Goal: Task Accomplishment & Management: Use online tool/utility

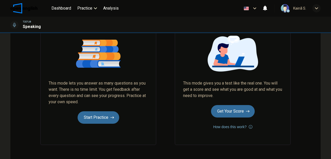
scroll to position [86, 0]
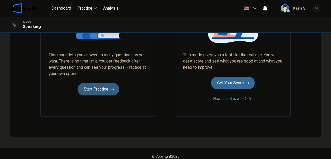
click at [106, 86] on button "Start Practice" at bounding box center [99, 89] width 42 height 12
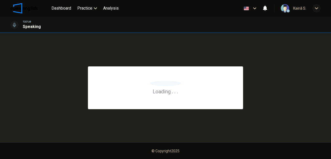
scroll to position [0, 0]
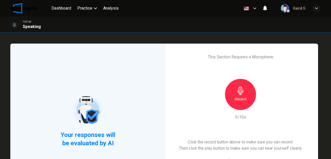
click at [241, 108] on div "Record" at bounding box center [240, 94] width 31 height 31
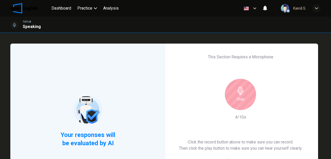
click at [239, 90] on icon "button" at bounding box center [241, 90] width 8 height 8
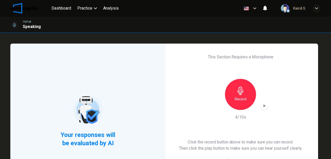
click at [265, 106] on icon "button" at bounding box center [265, 105] width 2 height 3
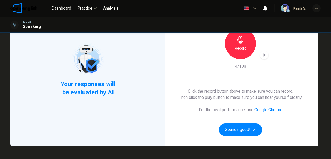
scroll to position [52, 0]
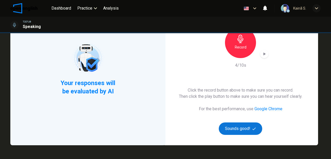
click at [240, 128] on button "Sounds good!" at bounding box center [240, 128] width 43 height 12
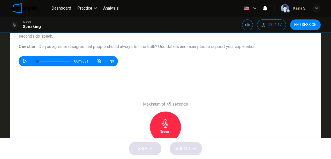
click at [143, 106] on h6 "Maximum of 45 seconds" at bounding box center [165, 104] width 45 height 6
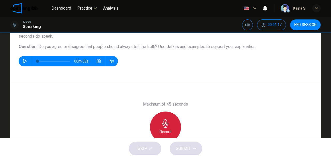
click at [169, 118] on div "Record" at bounding box center [165, 126] width 31 height 31
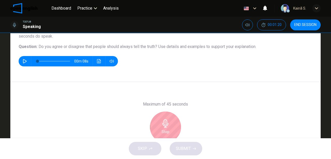
click at [168, 119] on icon "button" at bounding box center [166, 123] width 8 height 8
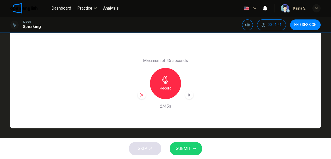
scroll to position [96, 0]
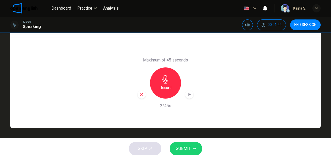
click at [187, 94] on icon "button" at bounding box center [189, 94] width 5 height 5
click at [162, 89] on h6 "Record" at bounding box center [166, 87] width 12 height 6
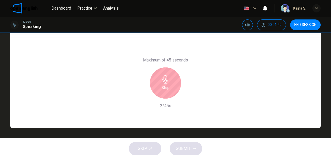
click at [162, 89] on h6 "Stop" at bounding box center [166, 87] width 8 height 6
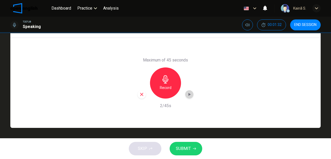
click at [189, 94] on icon "button" at bounding box center [190, 94] width 2 height 3
click at [165, 86] on h6 "Record" at bounding box center [166, 87] width 12 height 6
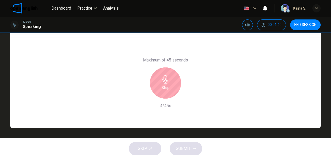
click at [165, 86] on h6 "Stop" at bounding box center [166, 87] width 8 height 6
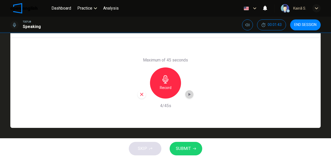
click at [189, 95] on icon "button" at bounding box center [189, 94] width 5 height 5
click at [142, 96] on icon "button" at bounding box center [142, 94] width 5 height 5
click at [164, 91] on div "Record" at bounding box center [165, 82] width 31 height 31
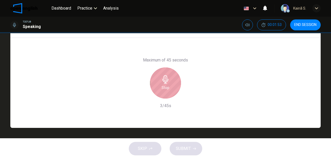
click at [164, 91] on div "Stop" at bounding box center [165, 82] width 31 height 31
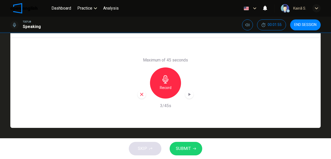
click at [187, 90] on div "button" at bounding box center [189, 94] width 8 height 8
click at [141, 93] on icon "button" at bounding box center [142, 94] width 5 height 5
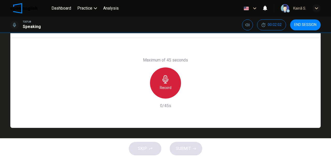
click at [170, 80] on div "Record" at bounding box center [165, 82] width 31 height 31
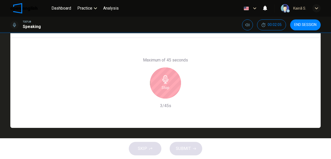
click at [171, 80] on div "Stop" at bounding box center [165, 82] width 31 height 31
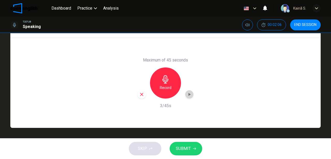
click at [190, 94] on icon "button" at bounding box center [190, 94] width 2 height 3
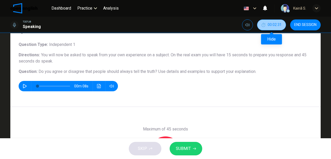
click at [271, 26] on span "00:02:31" at bounding box center [275, 25] width 14 height 4
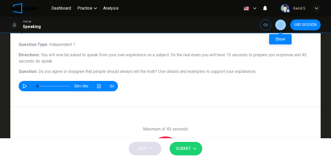
click at [281, 23] on button "Show" at bounding box center [280, 24] width 11 height 11
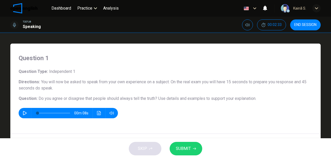
scroll to position [0, 0]
drag, startPoint x: 176, startPoint y: 82, endPoint x: 213, endPoint y: 82, distance: 36.5
click at [213, 82] on span "You will now be asked to speak from your own experience on a subject. On the re…" at bounding box center [163, 84] width 288 height 11
click at [23, 114] on icon "button" at bounding box center [25, 113] width 4 height 4
click at [158, 98] on span "Use details and examples to support your explanation." at bounding box center [207, 98] width 98 height 5
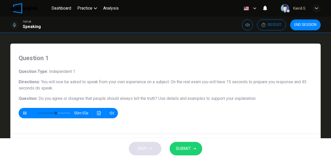
drag, startPoint x: 154, startPoint y: 98, endPoint x: 200, endPoint y: 99, distance: 45.3
click at [200, 99] on h6 "Question : Do you agree or disagree that people should always tell the truth? U…" at bounding box center [166, 98] width 294 height 6
click at [188, 99] on span "Use details and examples to support your explanation." at bounding box center [207, 98] width 98 height 5
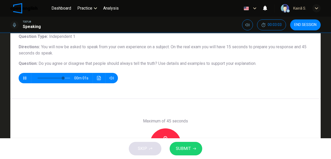
scroll to position [69, 0]
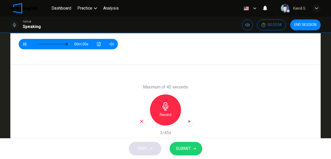
type input "*"
click at [142, 120] on icon "button" at bounding box center [141, 121] width 3 height 3
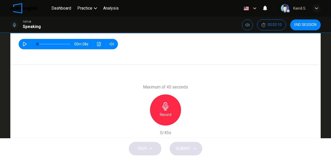
click at [161, 113] on h6 "Record" at bounding box center [166, 114] width 12 height 6
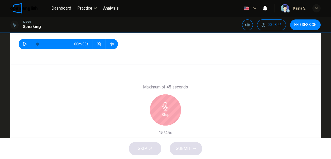
click at [162, 113] on h6 "Stop" at bounding box center [166, 114] width 8 height 6
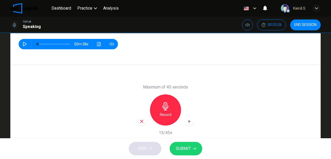
click at [140, 121] on icon "button" at bounding box center [142, 121] width 5 height 5
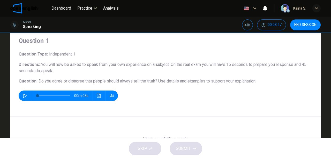
scroll to position [0, 0]
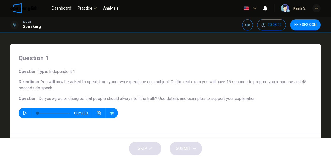
drag, startPoint x: 228, startPoint y: 79, endPoint x: 255, endPoint y: 83, distance: 27.5
click at [256, 80] on h6 "Directions : You will now be asked to speak from your own experience on a subje…" at bounding box center [166, 85] width 294 height 12
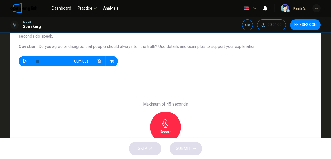
click at [171, 124] on div "Record" at bounding box center [165, 126] width 31 height 31
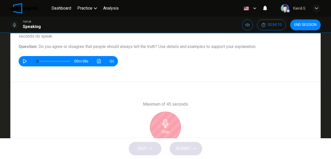
click at [169, 119] on icon "button" at bounding box center [166, 123] width 8 height 8
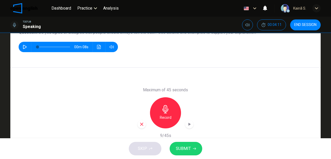
scroll to position [96, 0]
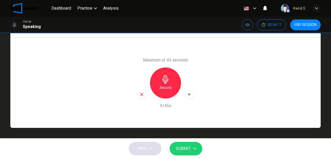
click at [143, 93] on icon "button" at bounding box center [142, 94] width 5 height 5
click at [168, 84] on h6 "Record" at bounding box center [166, 87] width 12 height 6
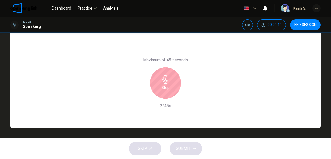
scroll to position [79, 0]
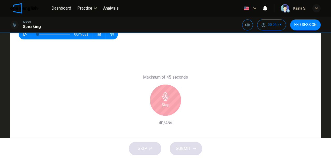
click at [159, 97] on div "Stop" at bounding box center [165, 99] width 31 height 31
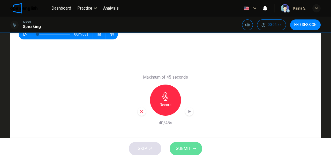
click at [179, 144] on button "SUBMIT" at bounding box center [186, 148] width 33 height 13
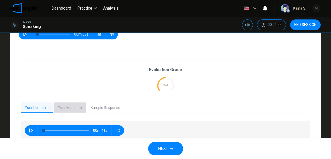
click at [74, 106] on button "Your Feedback" at bounding box center [70, 107] width 33 height 11
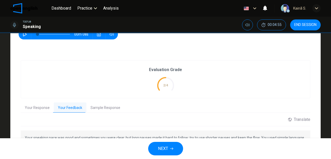
scroll to position [96, 0]
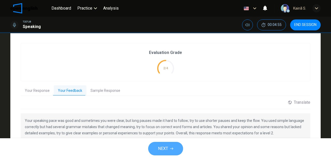
click at [170, 147] on icon "button" at bounding box center [171, 148] width 3 height 3
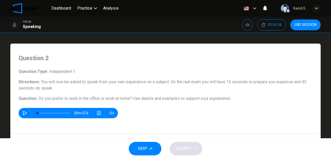
drag, startPoint x: 85, startPoint y: 85, endPoint x: 117, endPoint y: 83, distance: 31.6
click at [118, 83] on span "You will now be asked to speak from your own experience on a subject. On the re…" at bounding box center [163, 84] width 288 height 11
drag, startPoint x: 84, startPoint y: 81, endPoint x: 123, endPoint y: 81, distance: 38.3
click at [123, 81] on span "You will now be asked to speak from your own experience on a subject. On the re…" at bounding box center [163, 84] width 288 height 11
drag, startPoint x: 112, startPoint y: 85, endPoint x: 155, endPoint y: 81, distance: 42.7
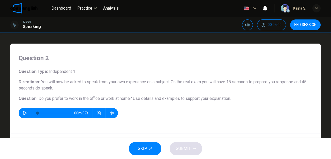
click at [155, 81] on h6 "Directions : You will now be asked to speak from your own experience on a subje…" at bounding box center [166, 85] width 294 height 12
drag, startPoint x: 39, startPoint y: 99, endPoint x: 59, endPoint y: 99, distance: 20.5
click at [59, 99] on span "Do you prefer to work in the office or work at home?" at bounding box center [85, 98] width 93 height 5
click at [25, 112] on icon "button" at bounding box center [25, 113] width 4 height 4
type input "*"
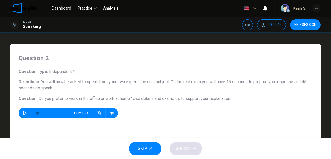
scroll to position [52, 0]
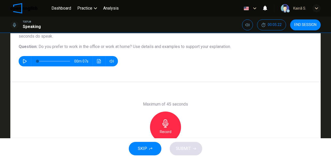
click at [164, 122] on icon "button" at bounding box center [166, 123] width 8 height 8
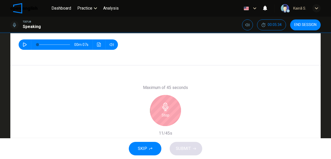
scroll to position [96, 0]
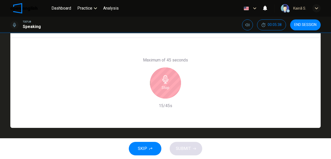
drag, startPoint x: 187, startPoint y: 61, endPoint x: 171, endPoint y: 58, distance: 16.8
click at [171, 58] on h6 "Maximum of 45 seconds" at bounding box center [165, 60] width 45 height 6
click at [169, 83] on div "Stop" at bounding box center [165, 82] width 31 height 31
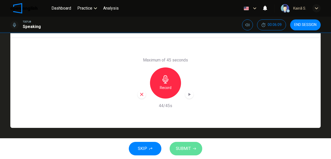
click at [181, 149] on span "SUBMIT" at bounding box center [183, 148] width 15 height 7
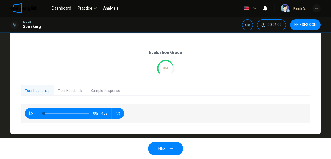
click at [32, 112] on icon "button" at bounding box center [31, 113] width 4 height 4
type input "**"
click at [72, 91] on button "Your Feedback" at bounding box center [70, 90] width 33 height 11
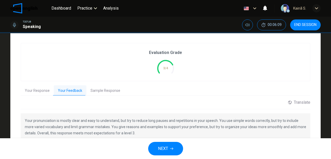
drag, startPoint x: 24, startPoint y: 119, endPoint x: 99, endPoint y: 122, distance: 74.6
click at [99, 122] on p "Your pronunciation is mostly clear and easy to understand, but try to reduce lo…" at bounding box center [166, 126] width 282 height 19
drag, startPoint x: 127, startPoint y: 119, endPoint x: 163, endPoint y: 120, distance: 36.0
click at [163, 120] on p "Your pronunciation is mostly clear and easy to understand, but try to reduce lo…" at bounding box center [166, 126] width 282 height 19
click at [106, 93] on button "Sample Response" at bounding box center [105, 90] width 38 height 11
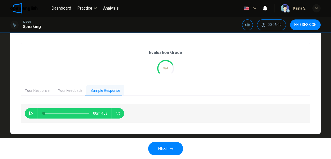
click at [31, 113] on icon "button" at bounding box center [31, 113] width 4 height 4
type input "**"
click at [165, 147] on span "NEXT" at bounding box center [163, 148] width 10 height 7
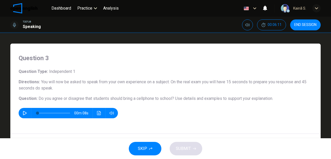
drag, startPoint x: 40, startPoint y: 99, endPoint x: 90, endPoint y: 99, distance: 50.7
click at [90, 99] on span "Do you agree or disagree that students should bring a cellphone to school?" at bounding box center [107, 98] width 136 height 5
click at [23, 112] on icon "button" at bounding box center [25, 113] width 4 height 4
type input "*"
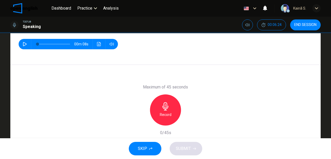
click at [167, 107] on icon "button" at bounding box center [166, 106] width 6 height 8
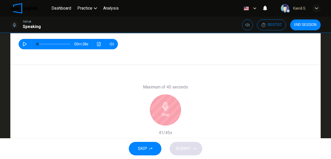
click at [168, 107] on icon "button" at bounding box center [166, 106] width 8 height 8
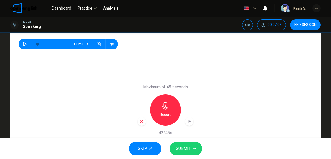
click at [182, 148] on span "SUBMIT" at bounding box center [183, 148] width 15 height 7
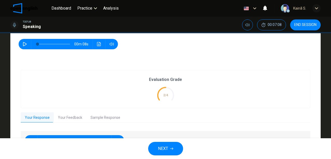
click at [128, 84] on div "Evaluation Grade 2/4" at bounding box center [165, 89] width 289 height 38
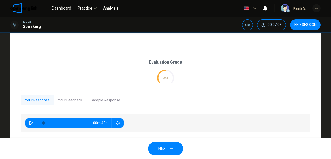
scroll to position [101, 0]
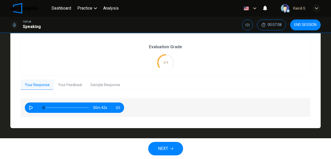
click at [66, 84] on button "Your Feedback" at bounding box center [70, 84] width 33 height 11
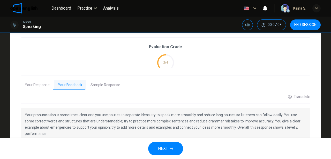
drag, startPoint x: 35, startPoint y: 115, endPoint x: 100, endPoint y: 115, distance: 65.5
click at [100, 115] on p "Your pronunciation is sometimes clear and you use pauses to separate ideas; try…" at bounding box center [166, 124] width 282 height 25
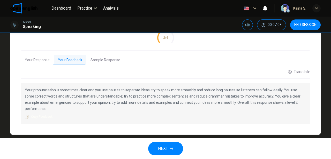
scroll to position [127, 0]
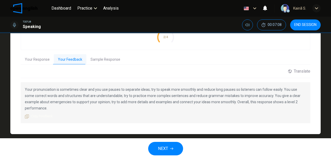
drag, startPoint x: 91, startPoint y: 91, endPoint x: 112, endPoint y: 91, distance: 20.7
click at [112, 91] on p "Your pronunciation is sometimes clear and you use pauses to separate ideas; try…" at bounding box center [166, 98] width 282 height 25
drag, startPoint x: 147, startPoint y: 89, endPoint x: 197, endPoint y: 89, distance: 50.0
click at [197, 89] on p "Your pronunciation is sometimes clear and you use pauses to separate ideas; try…" at bounding box center [166, 98] width 282 height 25
click at [163, 146] on span "NEXT" at bounding box center [163, 148] width 10 height 7
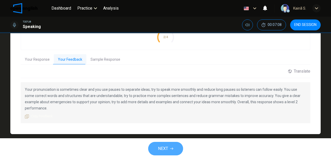
scroll to position [0, 0]
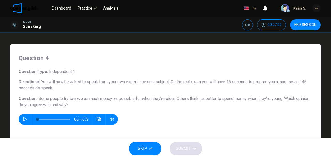
drag, startPoint x: 25, startPoint y: 118, endPoint x: 30, endPoint y: 119, distance: 5.2
click at [25, 118] on icon "button" at bounding box center [25, 119] width 4 height 4
type input "*"
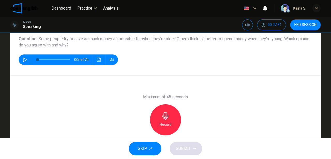
scroll to position [69, 0]
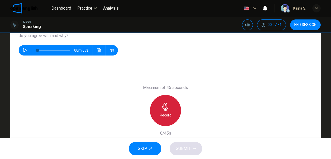
click at [162, 109] on icon "button" at bounding box center [166, 107] width 8 height 8
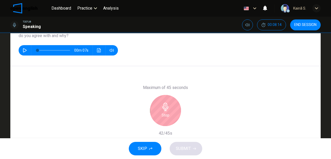
click at [158, 111] on div "Stop" at bounding box center [165, 110] width 31 height 31
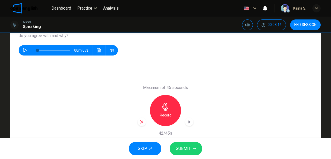
click at [184, 148] on span "SUBMIT" at bounding box center [183, 148] width 15 height 7
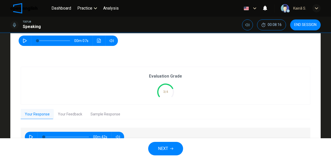
scroll to position [86, 0]
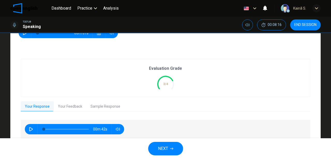
click at [70, 107] on button "Your Feedback" at bounding box center [70, 106] width 33 height 11
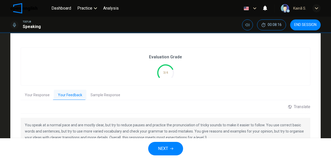
scroll to position [121, 0]
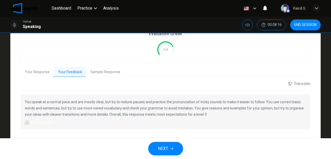
drag, startPoint x: 72, startPoint y: 107, endPoint x: 87, endPoint y: 106, distance: 15.1
click at [87, 106] on p "You speak at a normal pace and are mostly clear, but try to reduce pauses and p…" at bounding box center [166, 108] width 282 height 19
drag, startPoint x: 84, startPoint y: 102, endPoint x: 140, endPoint y: 102, distance: 55.7
click at [140, 102] on p "You speak at a normal pace and are mostly clear, but try to reduce pauses and p…" at bounding box center [166, 108] width 282 height 19
drag, startPoint x: 196, startPoint y: 107, endPoint x: 204, endPoint y: 107, distance: 8.3
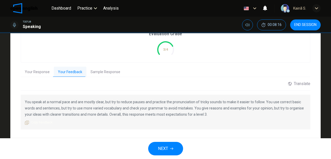
click at [204, 107] on p "You speak at a normal pace and are mostly clear, but try to reduce pauses and p…" at bounding box center [166, 108] width 282 height 19
click at [167, 147] on span "NEXT" at bounding box center [163, 148] width 10 height 7
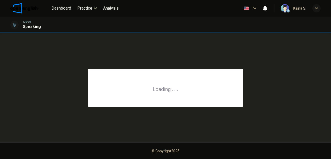
scroll to position [0, 0]
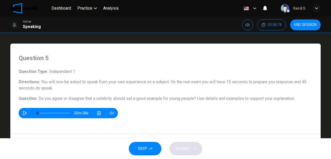
click at [25, 112] on icon "button" at bounding box center [25, 113] width 4 height 4
type input "*"
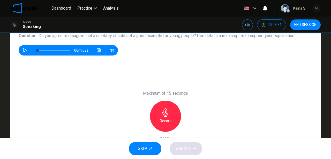
scroll to position [69, 0]
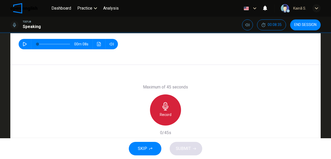
click at [164, 107] on icon "button" at bounding box center [166, 106] width 8 height 8
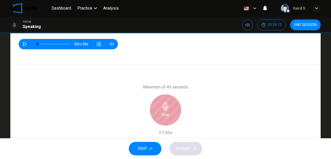
click at [164, 108] on icon "button" at bounding box center [166, 106] width 8 height 8
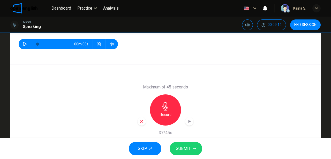
click at [140, 121] on icon "button" at bounding box center [142, 121] width 5 height 5
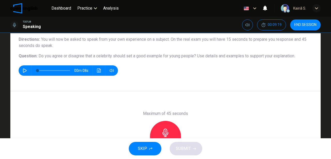
scroll to position [17, 0]
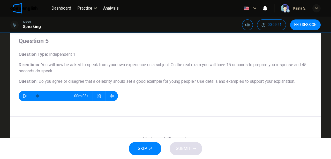
drag, startPoint x: 55, startPoint y: 81, endPoint x: 113, endPoint y: 81, distance: 57.2
click at [113, 81] on span "Do you agree or disagree that a celebrity should set a good example for young p…" at bounding box center [118, 81] width 158 height 5
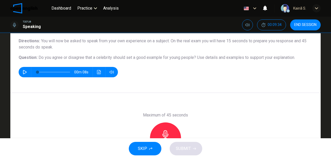
scroll to position [69, 0]
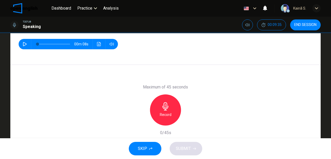
click at [173, 106] on div "Record" at bounding box center [165, 109] width 31 height 31
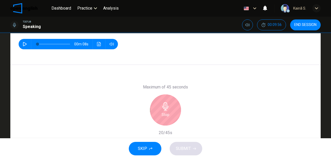
drag, startPoint x: 189, startPoint y: 86, endPoint x: 129, endPoint y: 88, distance: 60.1
click at [120, 88] on div "Maximum of 45 seconds Stop 20/45s" at bounding box center [165, 110] width 311 height 90
drag, startPoint x: 188, startPoint y: 86, endPoint x: 151, endPoint y: 87, distance: 37.8
click at [151, 87] on div "Maximum of 45 seconds Stop 21/45s" at bounding box center [166, 110] width 56 height 52
drag, startPoint x: 188, startPoint y: 86, endPoint x: 174, endPoint y: 85, distance: 13.8
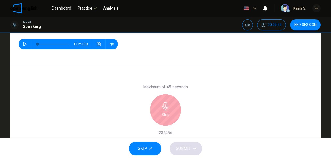
click at [174, 85] on div "Maximum of 45 seconds Stop 23/45s" at bounding box center [166, 110] width 56 height 52
drag, startPoint x: 187, startPoint y: 86, endPoint x: 166, endPoint y: 86, distance: 21.5
click at [166, 86] on h6 "Maximum of 45 seconds" at bounding box center [165, 87] width 45 height 6
click at [166, 109] on icon "button" at bounding box center [166, 106] width 8 height 8
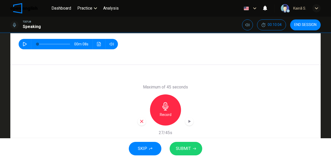
click at [144, 120] on div "button" at bounding box center [142, 121] width 8 height 8
click at [165, 107] on icon "button" at bounding box center [166, 106] width 6 height 8
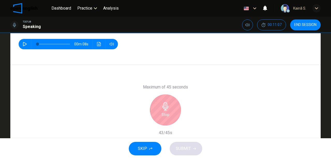
click at [173, 111] on div "Stop" at bounding box center [165, 109] width 31 height 31
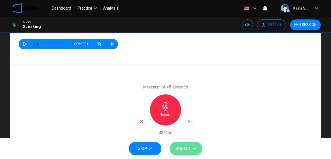
click at [183, 145] on span "SUBMIT" at bounding box center [183, 148] width 15 height 7
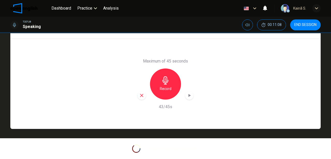
scroll to position [96, 0]
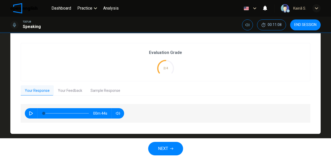
click at [70, 88] on button "Your Feedback" at bounding box center [70, 90] width 33 height 11
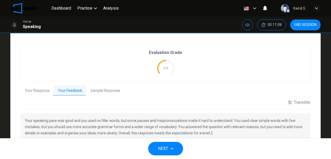
drag, startPoint x: 26, startPoint y: 119, endPoint x: 74, endPoint y: 116, distance: 47.5
click at [79, 118] on p "Your speaking pace was good and you used no filler words, but some pauses and m…" at bounding box center [166, 126] width 282 height 19
drag, startPoint x: 83, startPoint y: 121, endPoint x: 124, endPoint y: 121, distance: 41.7
click at [124, 121] on p "Your speaking pace was good and you used no filler words, but some pauses and m…" at bounding box center [166, 126] width 282 height 19
drag, startPoint x: 80, startPoint y: 121, endPoint x: 103, endPoint y: 121, distance: 22.3
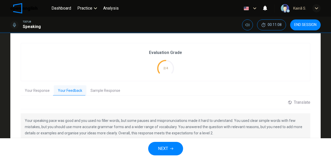
click at [103, 121] on p "Your speaking pace was good and you used no filler words, but some pauses and m…" at bounding box center [166, 126] width 282 height 19
drag, startPoint x: 100, startPoint y: 120, endPoint x: 124, endPoint y: 120, distance: 23.3
click at [124, 120] on p "Your speaking pace was good and you used no filler words, but some pauses and m…" at bounding box center [166, 126] width 282 height 19
drag, startPoint x: 206, startPoint y: 124, endPoint x: 257, endPoint y: 124, distance: 51.3
click at [257, 124] on p "Your speaking pace was good and you used no filler words, but some pauses and m…" at bounding box center [166, 126] width 282 height 19
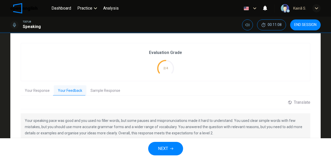
drag, startPoint x: 66, startPoint y: 127, endPoint x: 95, endPoint y: 127, distance: 29.0
click at [95, 127] on p "Your speaking pace was good and you used no filler words, but some pauses and m…" at bounding box center [166, 126] width 282 height 19
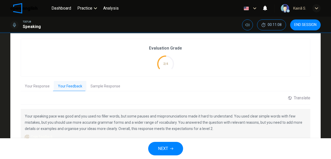
scroll to position [113, 0]
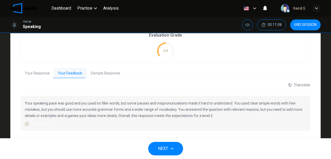
click at [176, 145] on button "NEXT" at bounding box center [165, 148] width 35 height 13
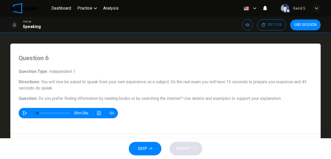
click at [23, 112] on icon "button" at bounding box center [25, 113] width 4 height 4
drag, startPoint x: 106, startPoint y: 98, endPoint x: 134, endPoint y: 98, distance: 28.7
click at [134, 98] on span "Do you prefer finding information by reading books or by searching the internet?" at bounding box center [111, 98] width 144 height 5
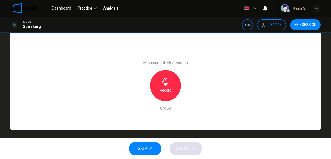
type input "*"
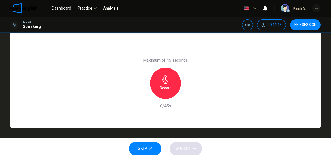
scroll to position [96, 0]
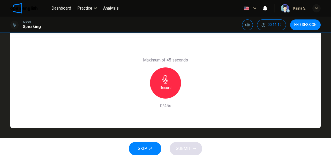
click at [170, 88] on h6 "Record" at bounding box center [166, 87] width 12 height 6
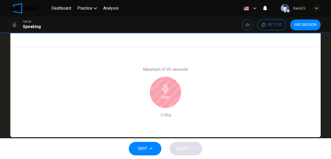
scroll to position [79, 0]
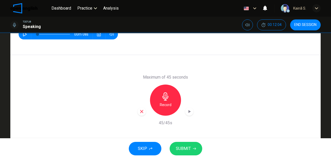
click at [162, 104] on h6 "Record" at bounding box center [166, 104] width 12 height 6
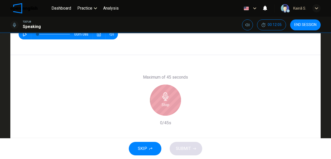
click at [162, 104] on h6 "Stop" at bounding box center [166, 104] width 8 height 6
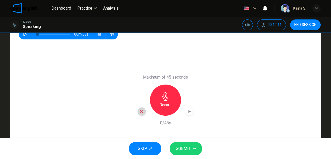
click at [141, 113] on icon "button" at bounding box center [142, 111] width 5 height 5
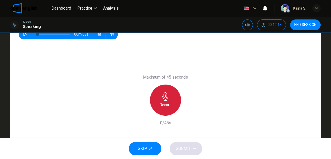
click at [176, 100] on div "Record" at bounding box center [165, 99] width 31 height 31
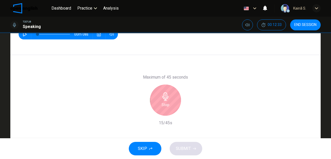
click at [162, 100] on icon "button" at bounding box center [166, 96] width 8 height 8
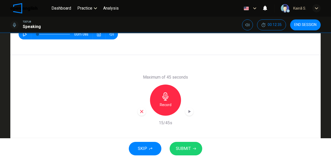
click at [143, 112] on icon "button" at bounding box center [142, 111] width 5 height 5
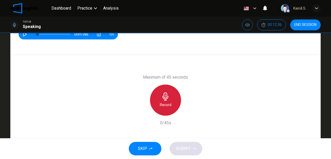
click at [166, 104] on h6 "Record" at bounding box center [166, 104] width 12 height 6
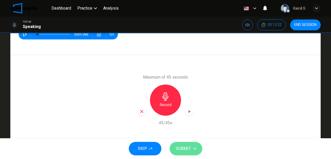
click at [178, 145] on span "SUBMIT" at bounding box center [183, 148] width 15 height 7
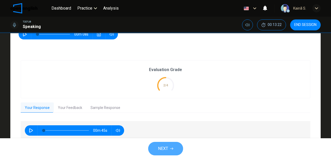
click at [171, 148] on icon "button" at bounding box center [171, 148] width 3 height 3
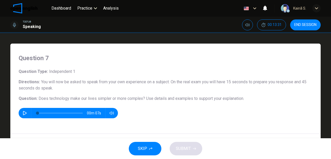
click at [27, 112] on button "button" at bounding box center [25, 113] width 8 height 10
type input "*"
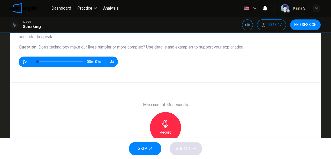
scroll to position [52, 0]
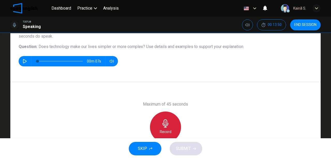
click at [170, 121] on div "Record" at bounding box center [165, 126] width 31 height 31
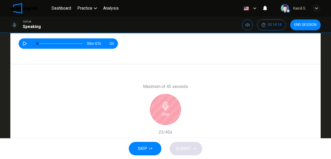
scroll to position [86, 0]
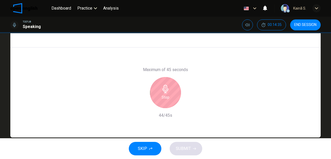
click at [170, 94] on div "Stop" at bounding box center [165, 92] width 31 height 31
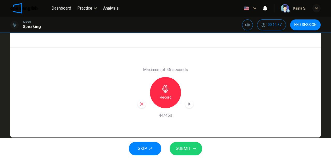
click at [181, 148] on span "SUBMIT" at bounding box center [183, 148] width 15 height 7
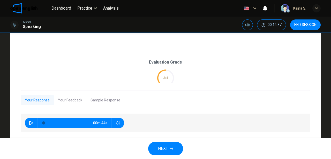
click at [69, 98] on button "Your Feedback" at bounding box center [70, 100] width 33 height 11
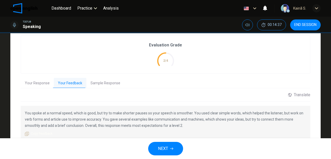
scroll to position [127, 0]
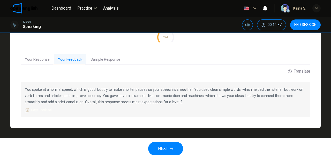
drag, startPoint x: 106, startPoint y: 96, endPoint x: 187, endPoint y: 95, distance: 80.5
click at [187, 96] on p "You spoke at a normal speed, which is good, but try to make shorter pauses so y…" at bounding box center [166, 95] width 282 height 19
drag, startPoint x: 180, startPoint y: 96, endPoint x: 202, endPoint y: 96, distance: 22.0
click at [198, 96] on p "You spoke at a normal speed, which is good, but try to make shorter pauses so y…" at bounding box center [166, 95] width 282 height 19
drag, startPoint x: 216, startPoint y: 96, endPoint x: 229, endPoint y: 96, distance: 13.2
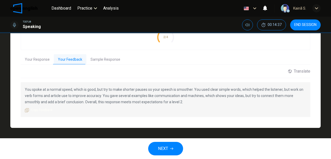
click at [229, 96] on p "You spoke at a normal speed, which is good, but try to make shorter pauses so y…" at bounding box center [166, 95] width 282 height 19
drag, startPoint x: 78, startPoint y: 89, endPoint x: 134, endPoint y: 88, distance: 55.9
click at [134, 89] on p "You spoke at a normal speed, which is good, but try to make shorter pauses so y…" at bounding box center [166, 95] width 282 height 19
click at [166, 145] on span "NEXT" at bounding box center [163, 148] width 10 height 7
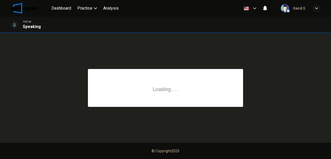
scroll to position [0, 0]
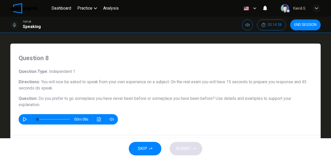
click at [25, 119] on icon "button" at bounding box center [25, 119] width 4 height 4
type input "*"
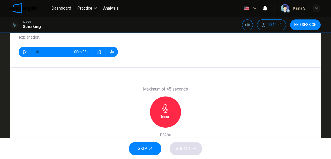
scroll to position [86, 0]
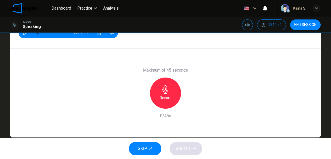
click at [165, 93] on div "Record" at bounding box center [165, 92] width 31 height 31
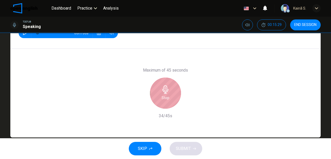
click at [157, 97] on div "Stop" at bounding box center [165, 92] width 31 height 31
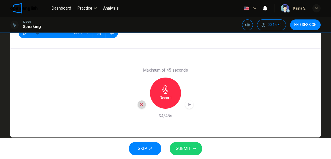
click at [140, 103] on icon "button" at bounding box center [142, 104] width 5 height 5
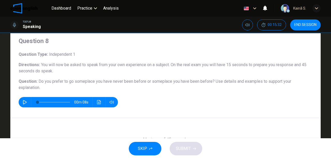
drag, startPoint x: 76, startPoint y: 82, endPoint x: 97, endPoint y: 82, distance: 21.5
click at [92, 82] on h6 "Question : Do you prefer to go someplace you have never been before or someplac…" at bounding box center [166, 84] width 294 height 12
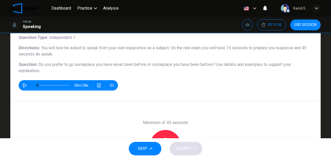
scroll to position [69, 0]
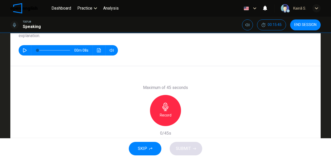
click at [171, 111] on div "Record" at bounding box center [165, 110] width 31 height 31
click at [192, 147] on button "SUBMIT" at bounding box center [186, 148] width 33 height 13
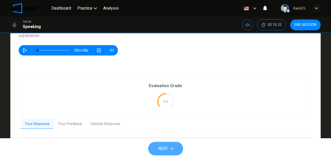
click at [171, 148] on icon "button" at bounding box center [171, 148] width 3 height 3
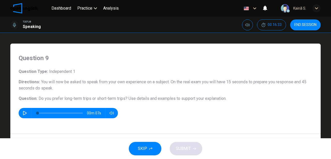
click at [21, 113] on button "button" at bounding box center [25, 113] width 8 height 10
type input "*"
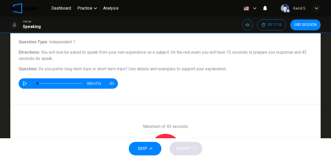
scroll to position [69, 0]
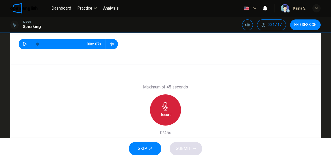
click at [170, 103] on div "Record" at bounding box center [165, 109] width 31 height 31
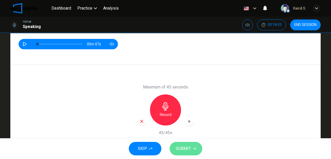
click at [187, 144] on button "SUBMIT" at bounding box center [186, 148] width 33 height 13
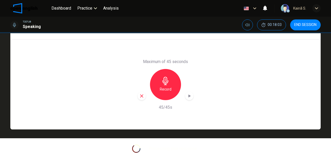
scroll to position [96, 0]
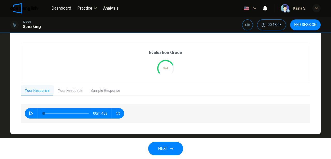
click at [175, 150] on button "NEXT" at bounding box center [165, 148] width 35 height 13
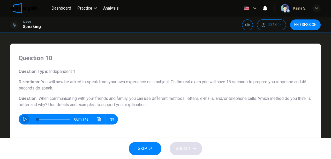
click at [24, 121] on button "button" at bounding box center [25, 119] width 8 height 10
type input "*"
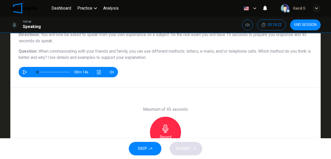
scroll to position [52, 0]
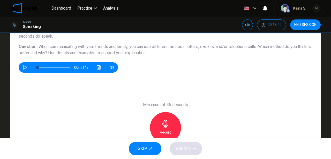
click at [171, 124] on div "Record" at bounding box center [165, 127] width 31 height 31
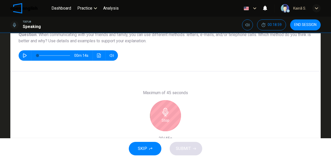
scroll to position [79, 0]
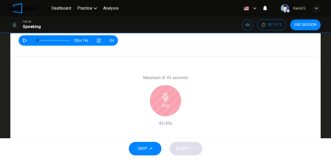
click at [169, 99] on div "Stop" at bounding box center [165, 100] width 31 height 31
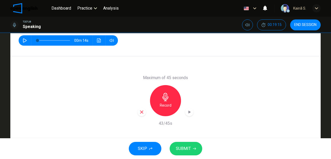
click at [183, 145] on span "SUBMIT" at bounding box center [183, 148] width 15 height 7
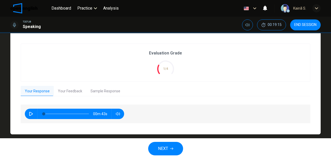
scroll to position [108, 0]
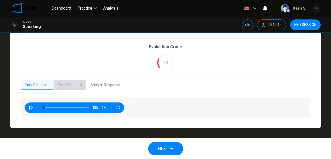
click at [70, 84] on button "Your Feedback" at bounding box center [70, 84] width 33 height 11
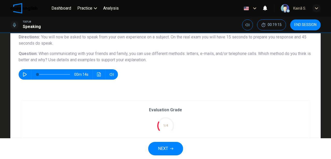
scroll to position [39, 0]
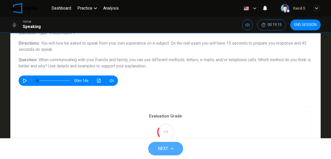
click at [169, 147] on button "NEXT" at bounding box center [165, 148] width 35 height 13
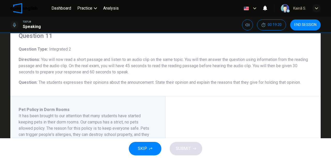
scroll to position [17, 0]
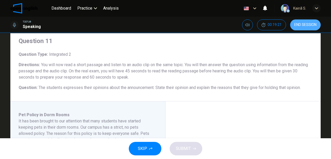
click at [315, 24] on span "END SESSION" at bounding box center [306, 25] width 22 height 4
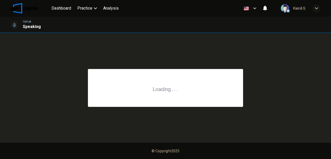
scroll to position [0, 0]
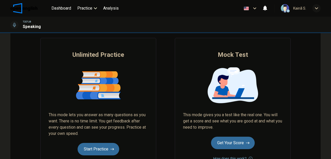
scroll to position [52, 0]
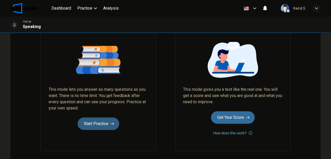
click at [106, 124] on button "Start Practice" at bounding box center [99, 123] width 42 height 12
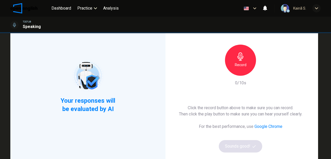
scroll to position [34, 0]
click at [244, 65] on h6 "Record" at bounding box center [241, 64] width 12 height 6
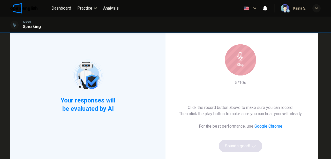
click at [240, 55] on icon "button" at bounding box center [241, 56] width 8 height 8
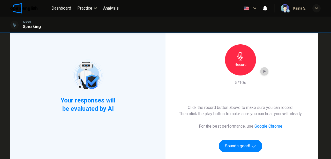
click at [262, 69] on icon "button" at bounding box center [264, 71] width 5 height 5
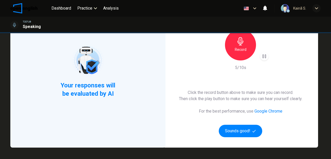
scroll to position [69, 0]
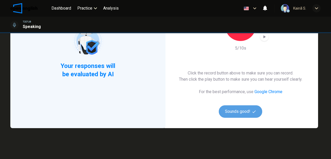
click at [238, 114] on button "Sounds good!" at bounding box center [240, 111] width 43 height 12
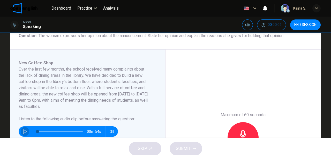
click at [23, 131] on icon "button" at bounding box center [25, 131] width 4 height 4
click at [23, 128] on button "button" at bounding box center [25, 131] width 8 height 10
drag, startPoint x: 41, startPoint y: 130, endPoint x: 23, endPoint y: 133, distance: 18.0
click at [23, 133] on div "00m 54s" at bounding box center [68, 131] width 99 height 10
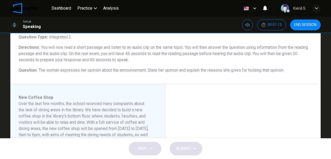
scroll to position [86, 0]
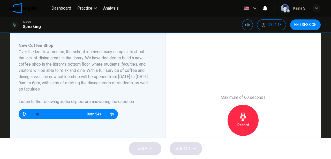
click at [25, 114] on icon "button" at bounding box center [25, 114] width 4 height 4
type input "*"
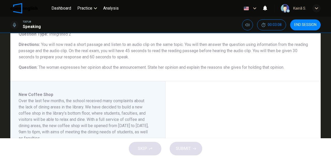
scroll to position [69, 0]
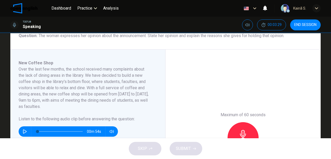
click at [238, 126] on div "Record" at bounding box center [243, 137] width 31 height 31
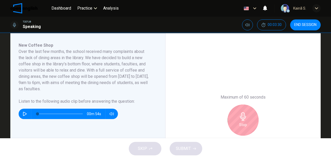
scroll to position [104, 0]
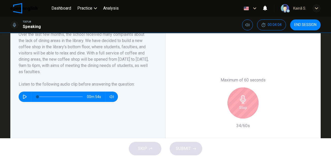
drag, startPoint x: 266, startPoint y: 79, endPoint x: 258, endPoint y: 81, distance: 8.0
click at [258, 81] on div "Maximum of 60 seconds Stop 34/60s" at bounding box center [243, 103] width 56 height 52
drag, startPoint x: 265, startPoint y: 80, endPoint x: 249, endPoint y: 80, distance: 16.6
click at [249, 80] on h6 "Maximum of 60 seconds" at bounding box center [243, 80] width 45 height 6
drag, startPoint x: 264, startPoint y: 80, endPoint x: 220, endPoint y: 81, distance: 44.8
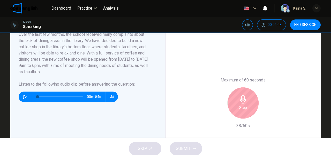
click at [221, 81] on h6 "Maximum of 60 seconds" at bounding box center [243, 80] width 45 height 6
drag, startPoint x: 220, startPoint y: 80, endPoint x: 262, endPoint y: 81, distance: 41.7
click at [261, 82] on h6 "Maximum of 60 seconds" at bounding box center [243, 80] width 45 height 6
drag, startPoint x: 265, startPoint y: 79, endPoint x: 241, endPoint y: 79, distance: 24.3
click at [241, 79] on h6 "Maximum of 60 seconds" at bounding box center [243, 80] width 45 height 6
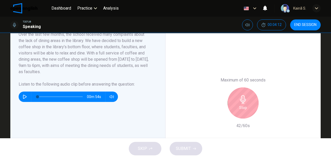
drag, startPoint x: 265, startPoint y: 80, endPoint x: 250, endPoint y: 78, distance: 14.9
click at [250, 78] on h6 "Maximum of 60 seconds" at bounding box center [243, 80] width 45 height 6
drag, startPoint x: 248, startPoint y: 79, endPoint x: 232, endPoint y: 79, distance: 15.5
click at [232, 79] on h6 "Maximum of 60 seconds" at bounding box center [243, 80] width 45 height 6
drag, startPoint x: 221, startPoint y: 79, endPoint x: 262, endPoint y: 81, distance: 41.5
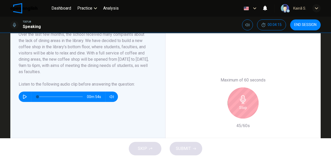
click at [262, 81] on h6 "Maximum of 60 seconds" at bounding box center [243, 80] width 45 height 6
drag, startPoint x: 265, startPoint y: 80, endPoint x: 253, endPoint y: 80, distance: 12.2
click at [253, 80] on h6 "Maximum of 60 seconds" at bounding box center [243, 80] width 45 height 6
click at [245, 98] on icon "button" at bounding box center [243, 99] width 8 height 8
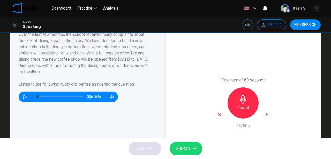
click at [196, 149] on icon "button" at bounding box center [194, 148] width 3 height 3
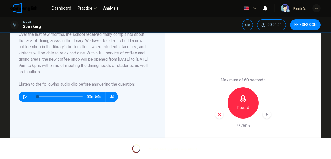
drag, startPoint x: 262, startPoint y: 80, endPoint x: 252, endPoint y: 80, distance: 10.6
click at [252, 80] on h6 "Maximum of 60 seconds" at bounding box center [243, 80] width 45 height 6
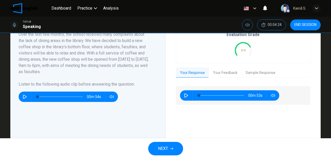
click at [160, 144] on button "NEXT" at bounding box center [165, 148] width 35 height 13
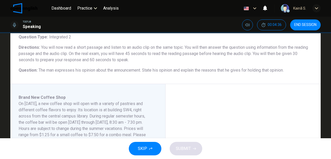
scroll to position [52, 0]
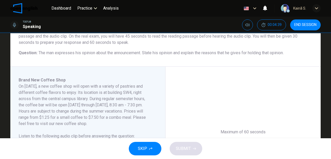
drag, startPoint x: 41, startPoint y: 87, endPoint x: 74, endPoint y: 87, distance: 32.9
click at [75, 87] on h6 "On November 10, a new coffee shop will open with a variety of pastries and diff…" at bounding box center [85, 104] width 132 height 43
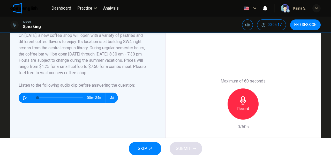
scroll to position [104, 0]
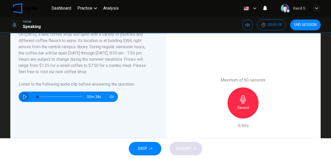
click at [23, 94] on button "button" at bounding box center [25, 96] width 8 height 10
type input "*"
click at [243, 96] on icon "button" at bounding box center [243, 99] width 8 height 8
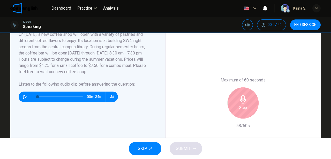
click at [240, 107] on h6 "Stop" at bounding box center [243, 107] width 8 height 6
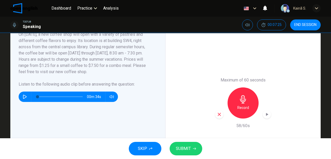
click at [196, 144] on button "SUBMIT" at bounding box center [186, 148] width 33 height 13
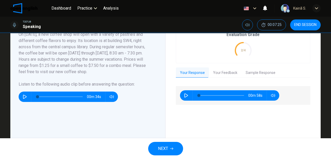
click at [166, 144] on button "NEXT" at bounding box center [165, 148] width 35 height 13
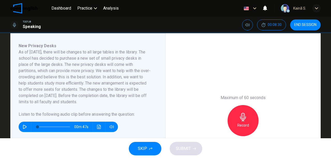
scroll to position [86, 0]
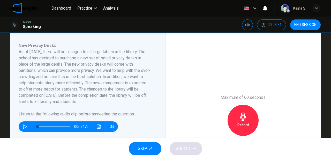
click at [24, 125] on icon "button" at bounding box center [25, 126] width 4 height 4
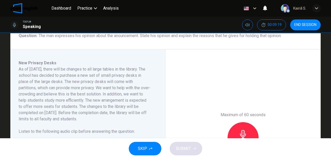
type input "*"
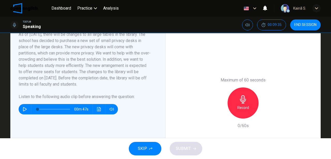
click at [242, 97] on icon "button" at bounding box center [243, 99] width 8 height 8
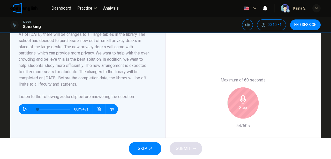
click at [236, 100] on div "Stop" at bounding box center [243, 102] width 31 height 31
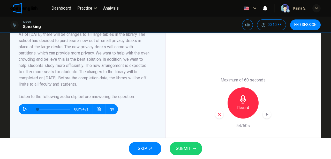
click at [187, 145] on span "SUBMIT" at bounding box center [183, 148] width 15 height 7
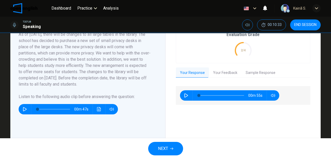
click at [223, 71] on button "Your Feedback" at bounding box center [225, 72] width 33 height 11
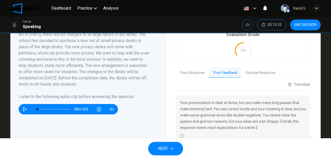
click at [255, 70] on button "Sample Response" at bounding box center [261, 72] width 38 height 11
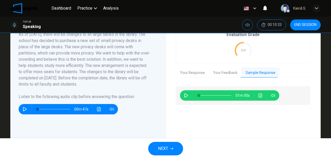
click at [183, 95] on button "button" at bounding box center [186, 95] width 8 height 10
type input "**"
click at [167, 145] on span "NEXT" at bounding box center [163, 148] width 10 height 7
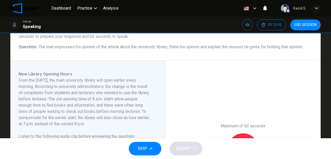
scroll to position [52, 0]
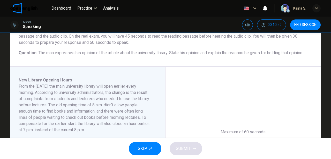
drag, startPoint x: 47, startPoint y: 92, endPoint x: 89, endPoint y: 94, distance: 42.0
click at [89, 94] on h6 "From the 1st of December, the main university library will open earlier every m…" at bounding box center [85, 108] width 132 height 50
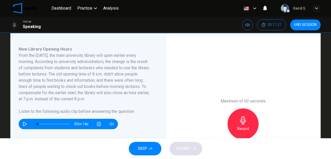
scroll to position [86, 0]
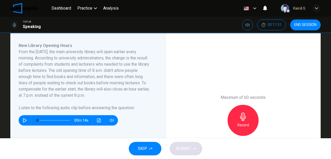
click at [24, 120] on icon "button" at bounding box center [25, 120] width 4 height 4
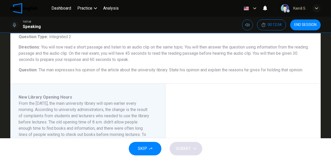
scroll to position [34, 0]
type input "*"
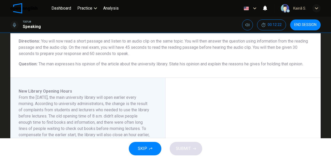
scroll to position [0, 0]
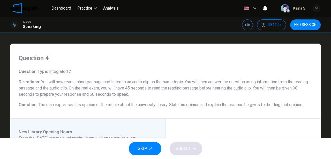
click at [142, 144] on button "SKIP" at bounding box center [145, 148] width 33 height 13
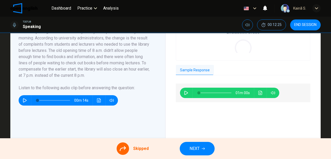
scroll to position [138, 0]
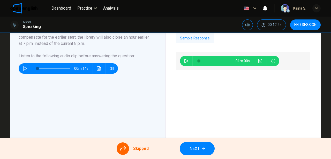
click at [195, 149] on span "NEXT" at bounding box center [195, 148] width 10 height 7
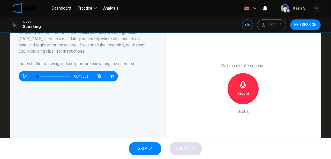
scroll to position [86, 0]
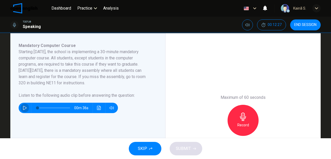
click at [25, 107] on icon "button" at bounding box center [25, 108] width 4 height 4
click at [23, 107] on icon "button" at bounding box center [24, 107] width 3 height 3
drag, startPoint x: 36, startPoint y: 107, endPoint x: 26, endPoint y: 108, distance: 9.9
click at [26, 108] on div "00m 36s" at bounding box center [68, 108] width 99 height 10
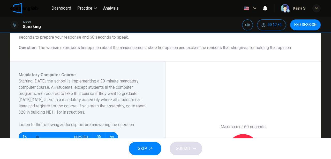
scroll to position [69, 0]
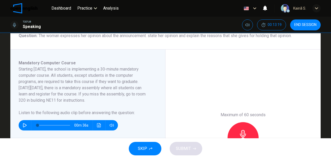
click at [23, 126] on icon "button" at bounding box center [25, 125] width 4 height 4
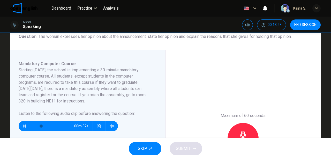
scroll to position [104, 0]
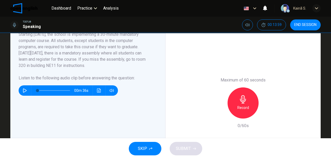
click at [58, 89] on span at bounding box center [54, 90] width 33 height 7
click at [25, 91] on icon "button" at bounding box center [25, 90] width 4 height 4
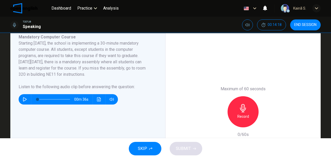
scroll to position [121, 0]
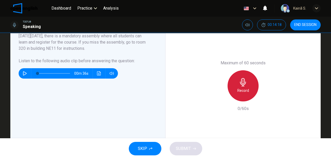
click at [250, 94] on div "Record" at bounding box center [243, 85] width 31 height 31
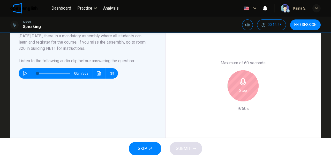
scroll to position [104, 0]
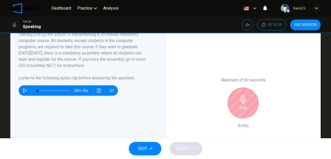
click at [250, 94] on div "Stop" at bounding box center [243, 102] width 31 height 31
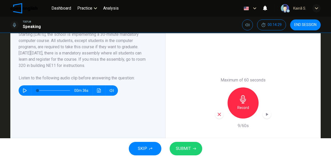
click at [218, 113] on icon "button" at bounding box center [219, 114] width 5 height 5
click at [243, 105] on h6 "Record" at bounding box center [244, 107] width 12 height 6
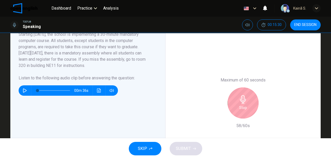
click at [243, 105] on h6 "Stop" at bounding box center [243, 107] width 8 height 6
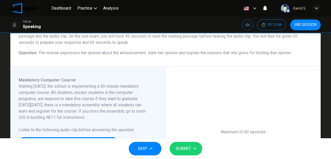
scroll to position [86, 0]
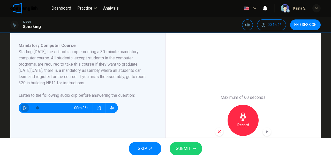
click at [27, 108] on button "button" at bounding box center [25, 108] width 8 height 10
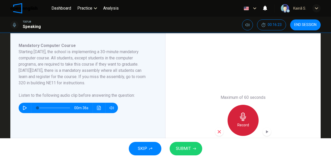
click at [237, 111] on div "Record" at bounding box center [243, 120] width 31 height 31
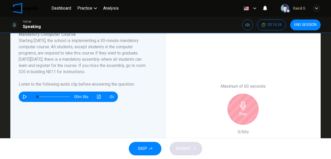
scroll to position [104, 0]
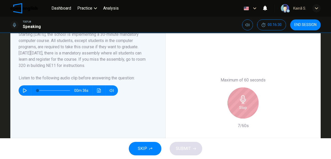
click at [240, 105] on h6 "Stop" at bounding box center [243, 107] width 8 height 6
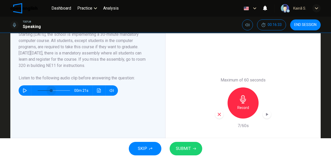
click at [50, 90] on span at bounding box center [54, 90] width 33 height 7
click at [21, 90] on button "button" at bounding box center [25, 90] width 8 height 10
click at [24, 89] on icon "button" at bounding box center [25, 90] width 4 height 4
click at [242, 90] on div "Record" at bounding box center [243, 102] width 31 height 31
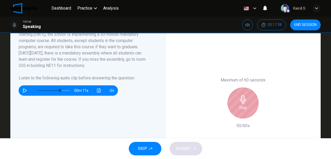
click at [237, 94] on div "Stop" at bounding box center [243, 102] width 31 height 31
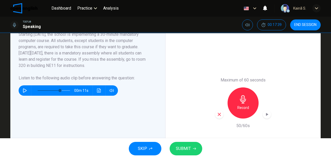
click at [179, 145] on span "SUBMIT" at bounding box center [183, 148] width 15 height 7
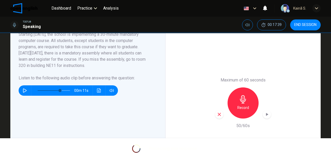
type input "*"
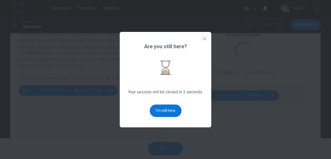
click at [171, 114] on button "I'm still here" at bounding box center [166, 110] width 32 height 12
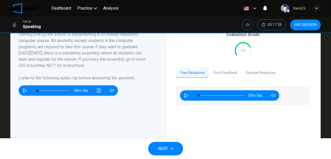
click at [305, 27] on button "END SESSION" at bounding box center [305, 24] width 31 height 11
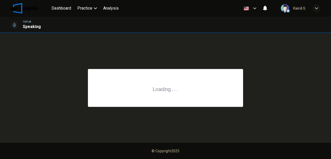
scroll to position [0, 0]
